Goal: Transaction & Acquisition: Download file/media

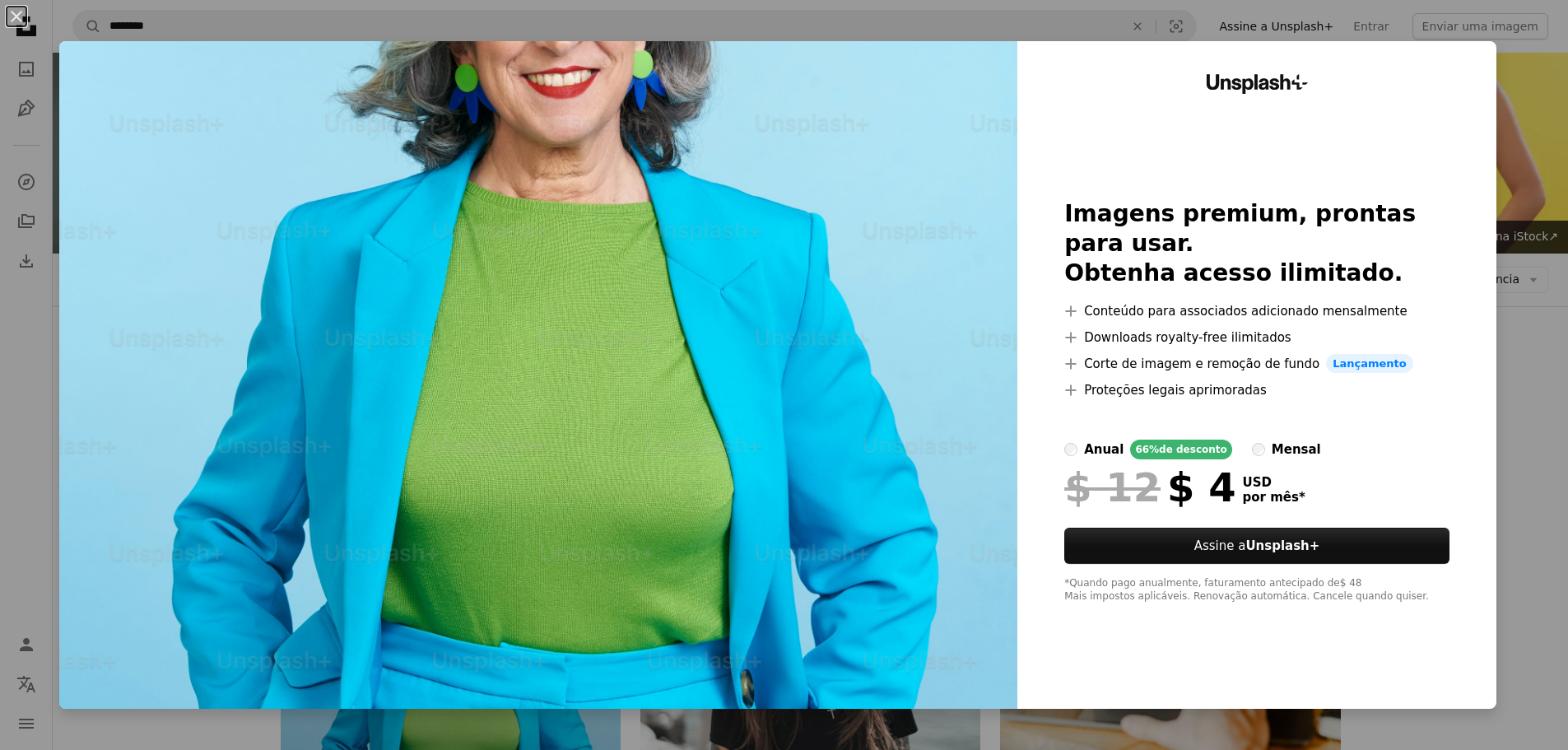
scroll to position [329, 0]
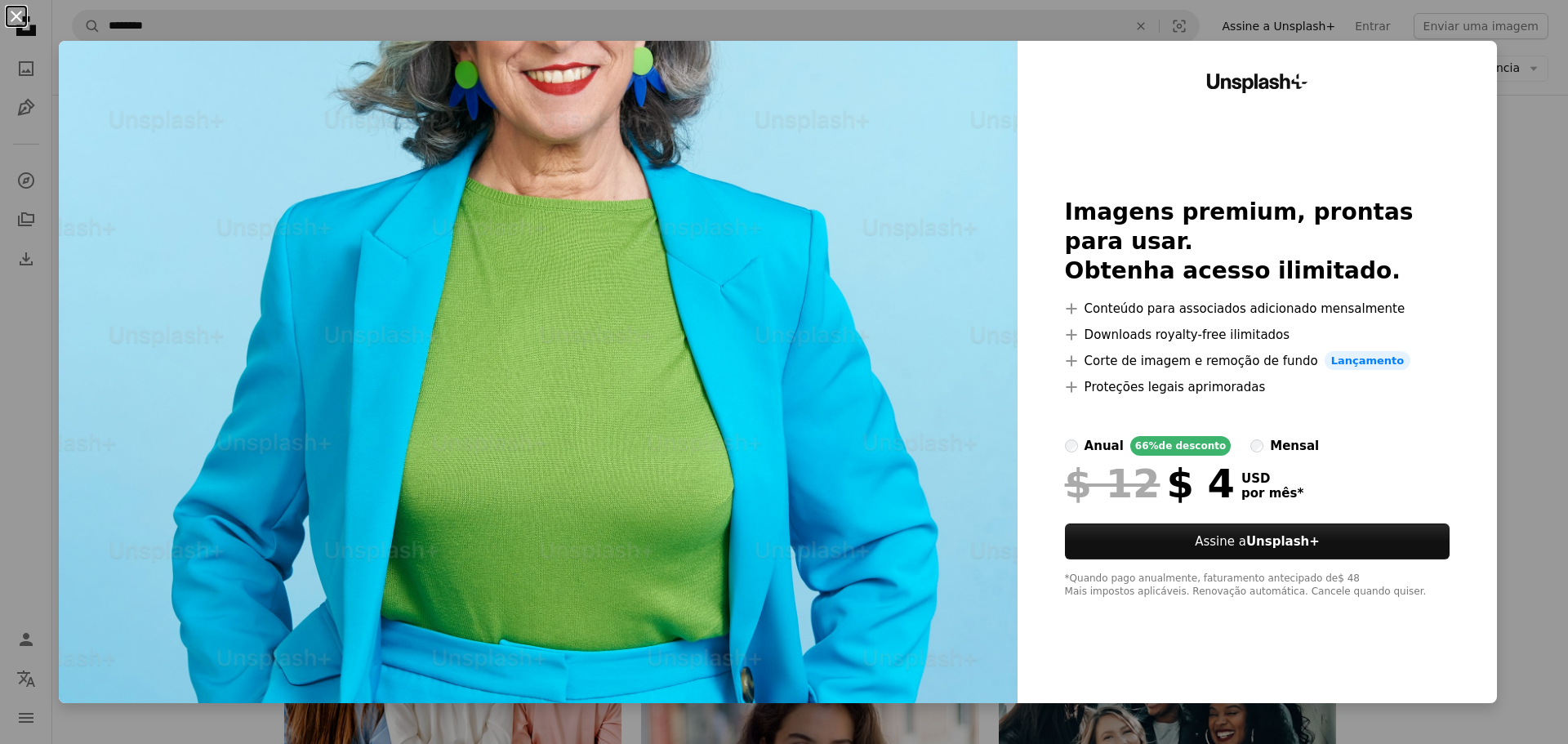
click at [19, 12] on button "An X shape" at bounding box center [16, 16] width 20 height 20
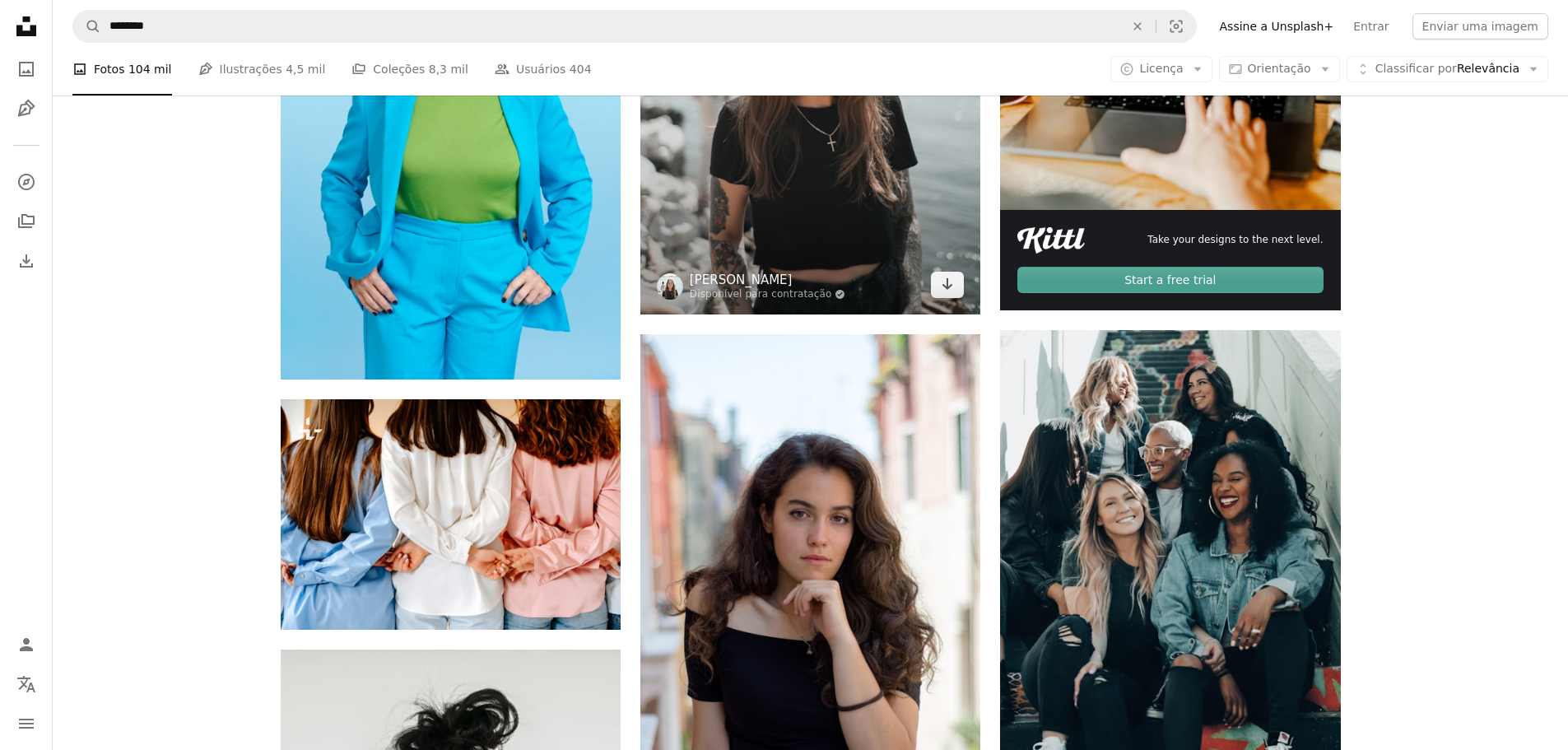
scroll to position [576, 0]
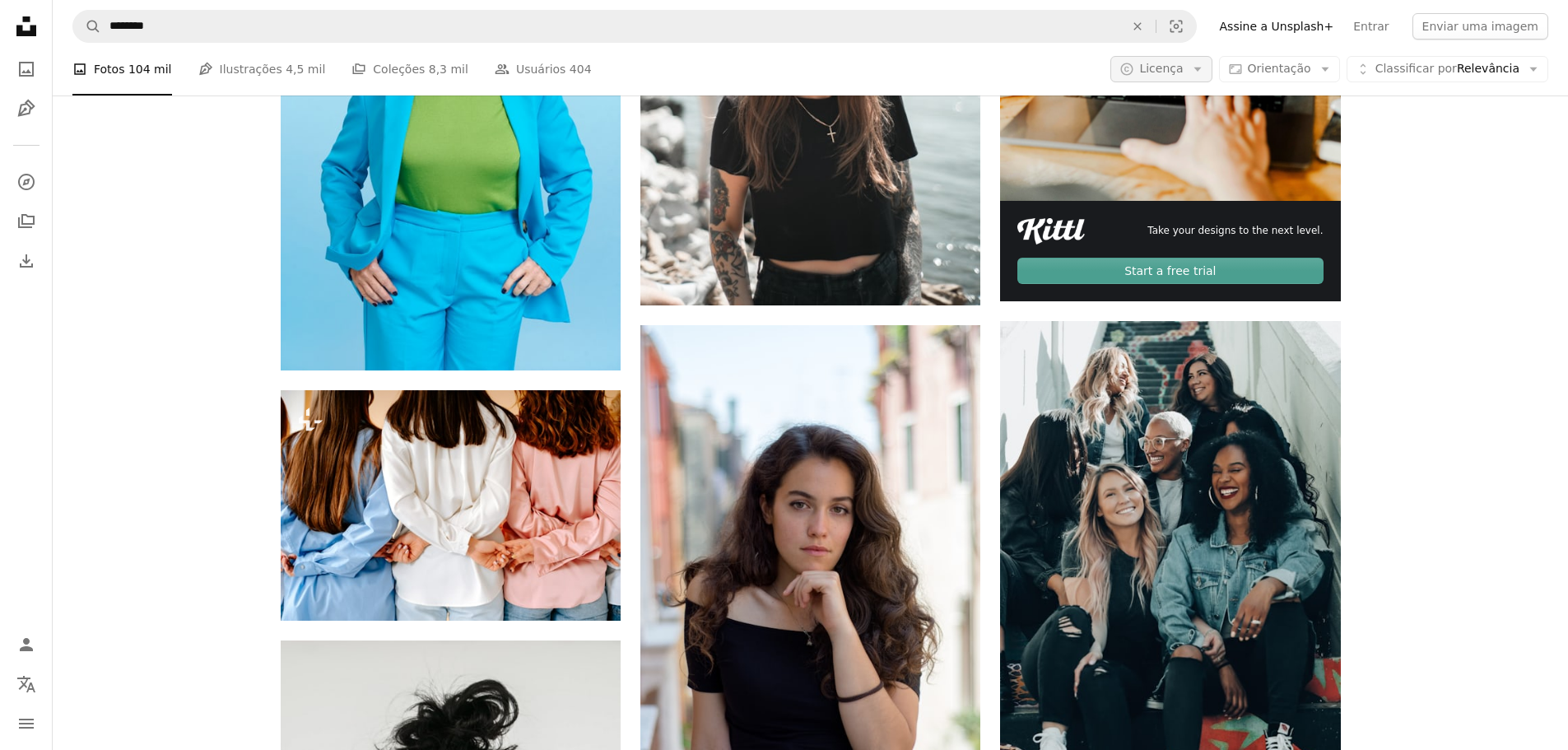
click at [1205, 67] on icon "Arrow down" at bounding box center [1198, 69] width 15 height 15
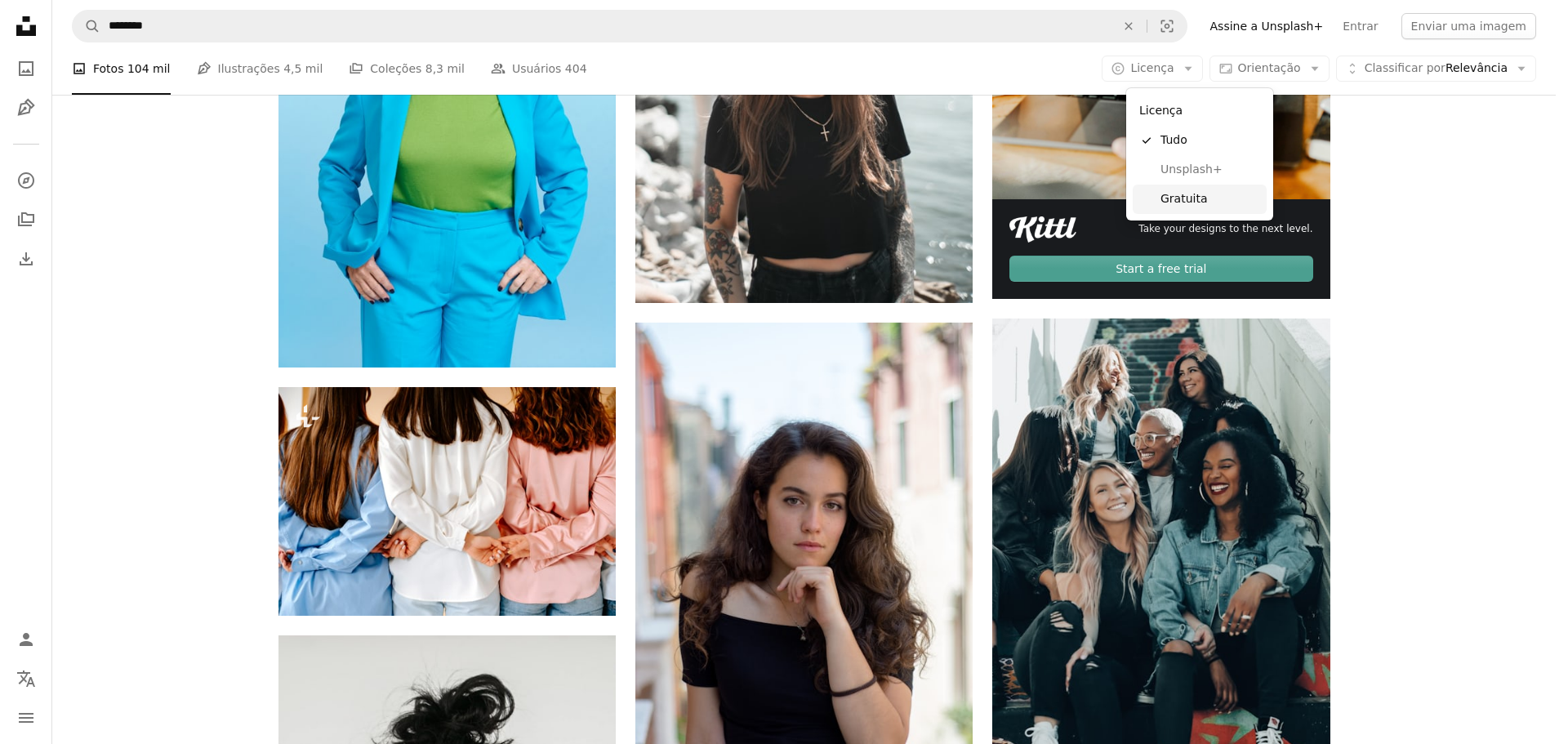
click at [1180, 196] on span "Gratuita" at bounding box center [1209, 199] width 99 height 16
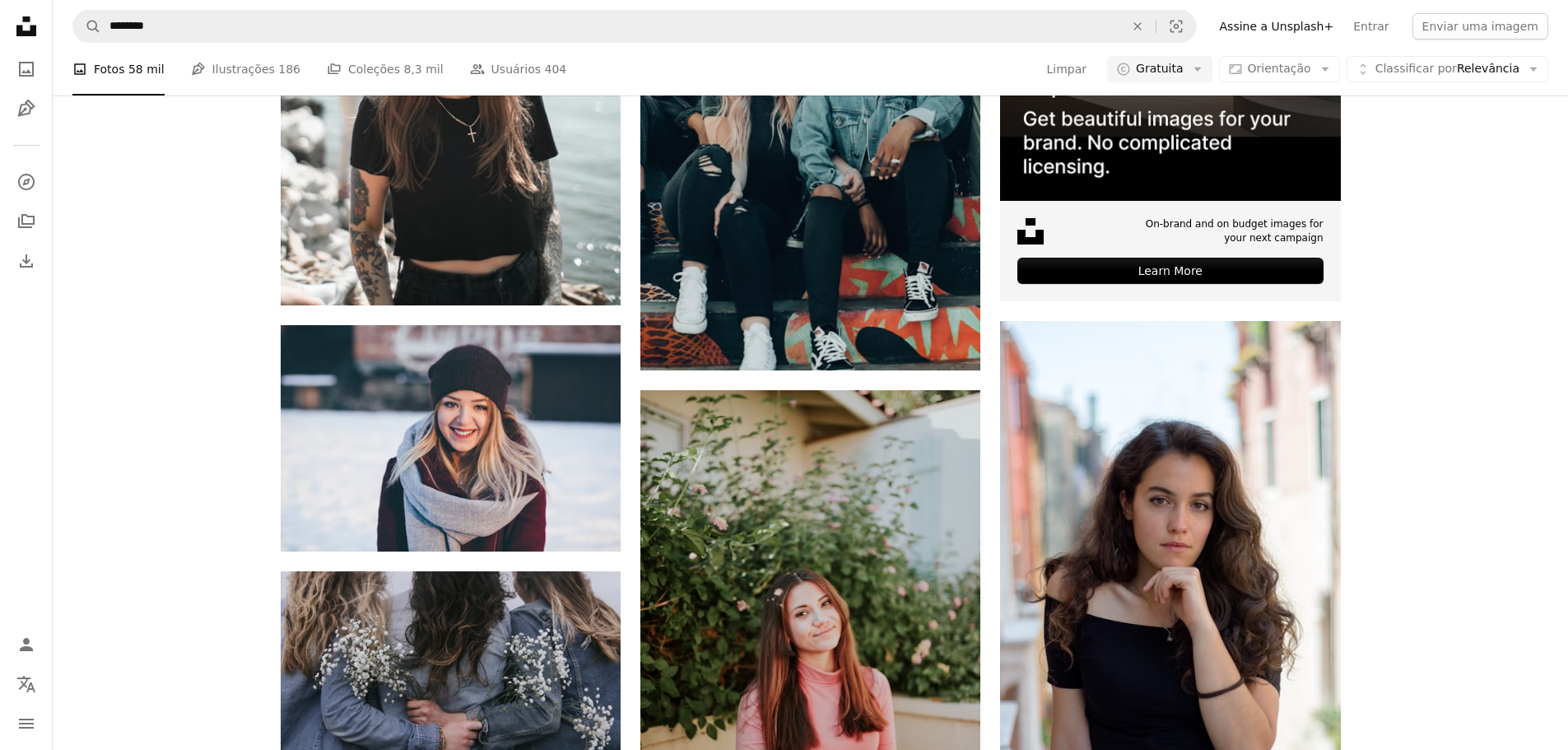
scroll to position [1235, 0]
